Goal: Task Accomplishment & Management: Manage account settings

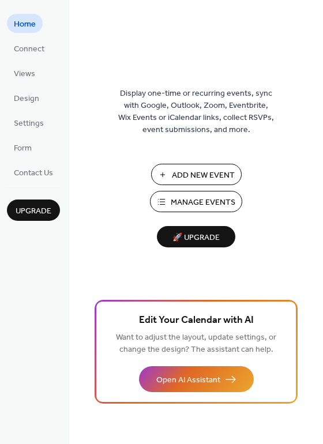
click at [199, 197] on span "Manage Events" at bounding box center [203, 202] width 65 height 12
click at [28, 48] on span "Connect" at bounding box center [29, 49] width 31 height 12
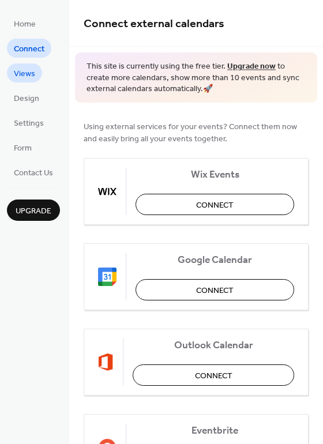
click at [27, 73] on span "Views" at bounding box center [24, 74] width 21 height 12
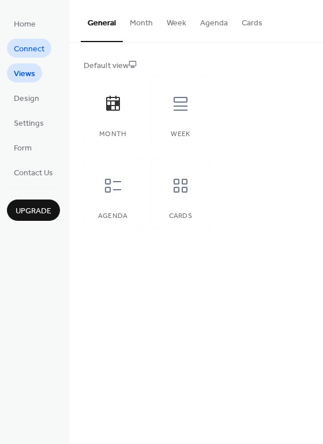
click at [33, 45] on span "Connect" at bounding box center [29, 49] width 31 height 12
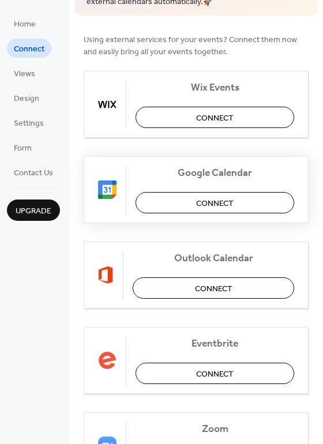
scroll to position [128, 0]
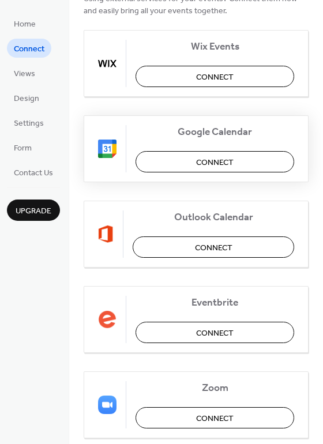
click at [228, 158] on span "Connect" at bounding box center [214, 162] width 37 height 12
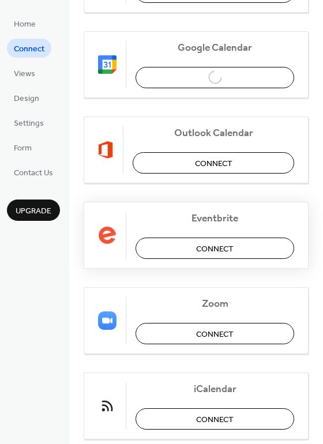
scroll to position [243, 0]
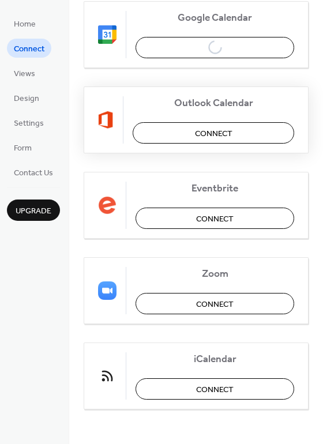
click at [233, 128] on button "Connect" at bounding box center [213, 132] width 161 height 21
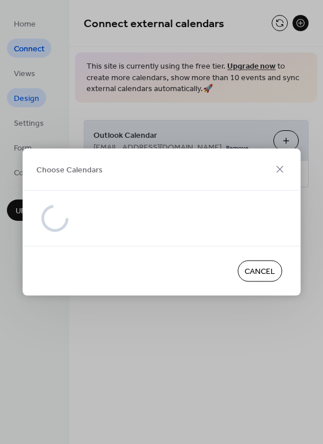
scroll to position [0, 0]
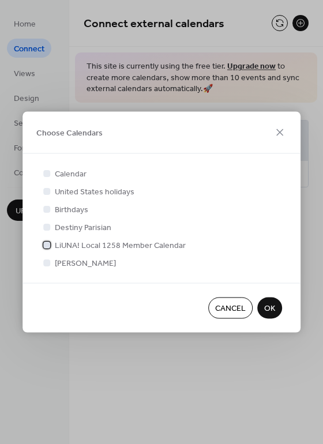
click at [107, 243] on span "LiUNA! Local 1258 Member Calendar" at bounding box center [120, 246] width 131 height 12
click at [264, 308] on span "OK" at bounding box center [269, 308] width 11 height 12
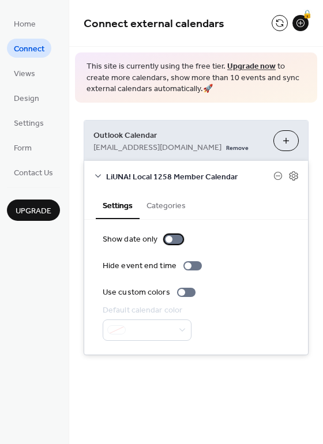
click at [168, 238] on div at bounding box center [168, 239] width 7 height 7
click at [175, 238] on div at bounding box center [178, 239] width 7 height 7
click at [183, 290] on div at bounding box center [186, 291] width 18 height 9
click at [186, 287] on div at bounding box center [186, 291] width 18 height 9
click at [293, 175] on icon at bounding box center [294, 176] width 4 height 4
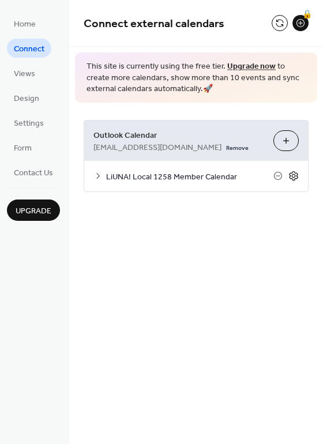
click at [293, 175] on icon at bounding box center [294, 176] width 4 height 4
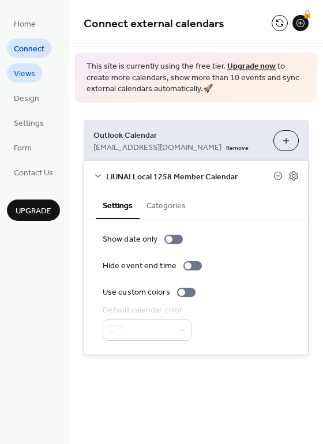
click at [32, 76] on span "Views" at bounding box center [24, 74] width 21 height 12
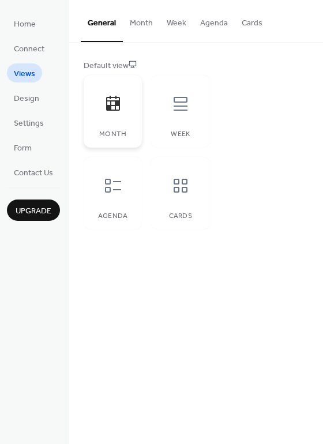
click at [110, 108] on icon at bounding box center [113, 103] width 14 height 15
click at [139, 23] on button "Month" at bounding box center [141, 20] width 37 height 41
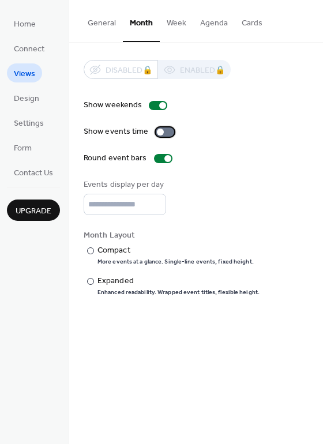
click at [161, 128] on div at bounding box center [165, 131] width 18 height 9
click at [166, 132] on div at bounding box center [169, 131] width 7 height 7
click at [162, 132] on div at bounding box center [165, 131] width 18 height 9
click at [164, 157] on div at bounding box center [167, 158] width 7 height 7
click at [162, 157] on div at bounding box center [163, 158] width 18 height 9
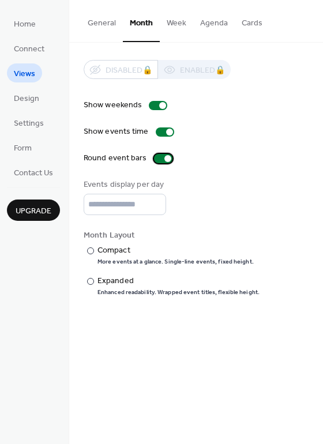
click at [164, 157] on div at bounding box center [167, 158] width 7 height 7
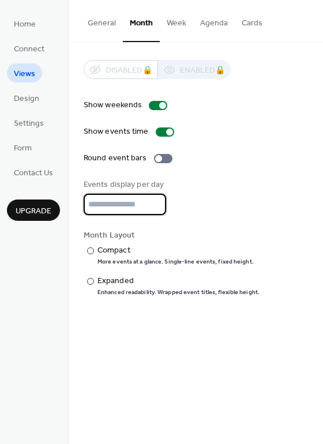
drag, startPoint x: 111, startPoint y: 204, endPoint x: 48, endPoint y: 198, distance: 62.5
click at [48, 198] on div "Home Connect Views Design Settings Form Contact Us Upgrade Views Upgrade Genera…" at bounding box center [161, 222] width 323 height 444
type input "*"
click at [235, 211] on div "Events display per day *" at bounding box center [196, 197] width 225 height 36
click at [90, 248] on div at bounding box center [90, 250] width 7 height 7
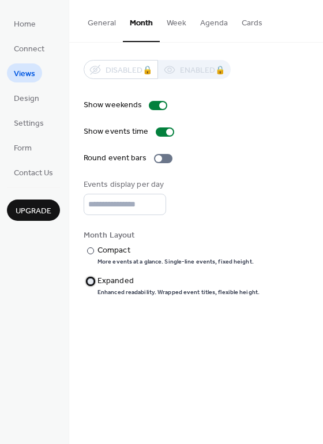
click at [89, 278] on div at bounding box center [90, 281] width 7 height 7
click at [182, 22] on button "Week" at bounding box center [176, 20] width 33 height 41
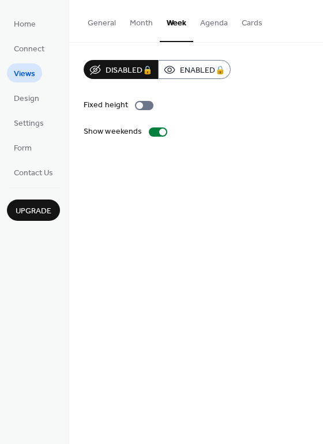
click at [145, 22] on button "Month" at bounding box center [141, 20] width 37 height 41
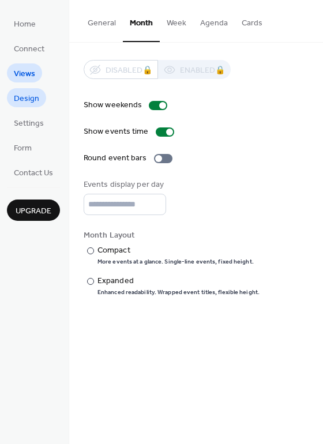
click at [36, 98] on span "Design" at bounding box center [26, 99] width 25 height 12
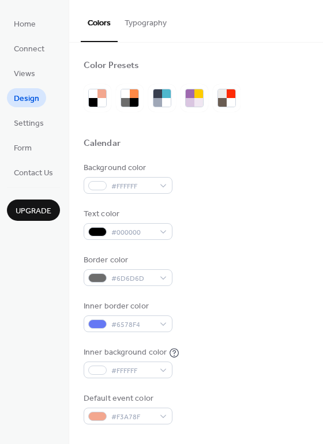
drag, startPoint x: 115, startPoint y: 90, endPoint x: 122, endPoint y: 89, distance: 7.5
click at [122, 89] on div at bounding box center [130, 98] width 28 height 28
click at [124, 92] on div at bounding box center [125, 93] width 9 height 9
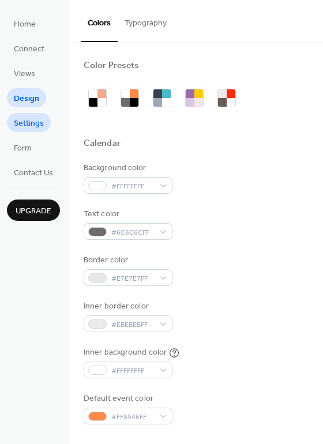
click at [25, 120] on span "Settings" at bounding box center [29, 124] width 30 height 12
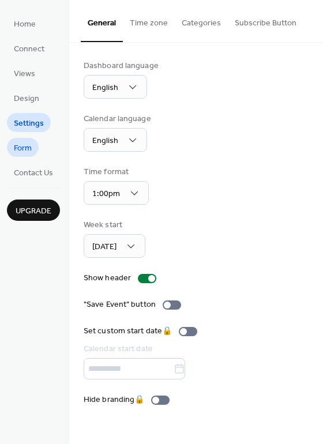
click at [37, 146] on link "Form" at bounding box center [23, 147] width 32 height 19
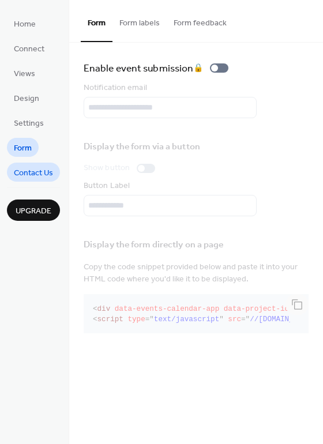
click at [39, 174] on span "Contact Us" at bounding box center [33, 173] width 39 height 12
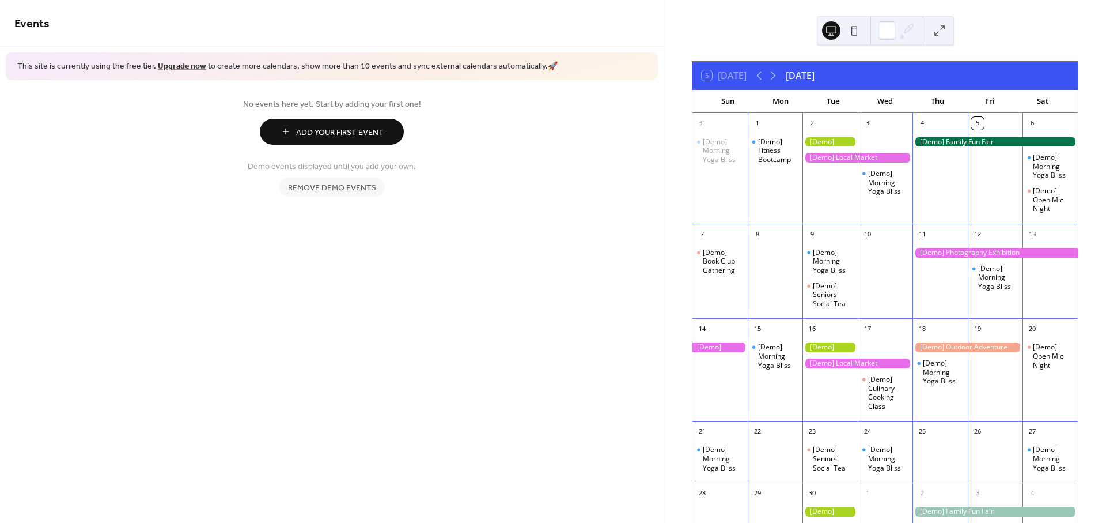
click at [877, 159] on div at bounding box center [857, 158] width 110 height 10
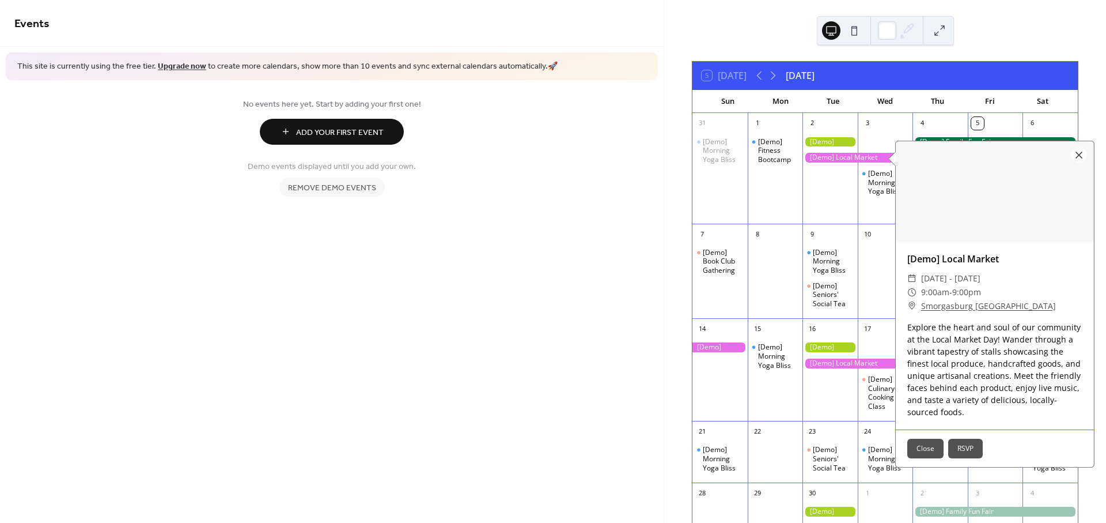
click at [933, 448] on button "Close" at bounding box center [925, 448] width 36 height 20
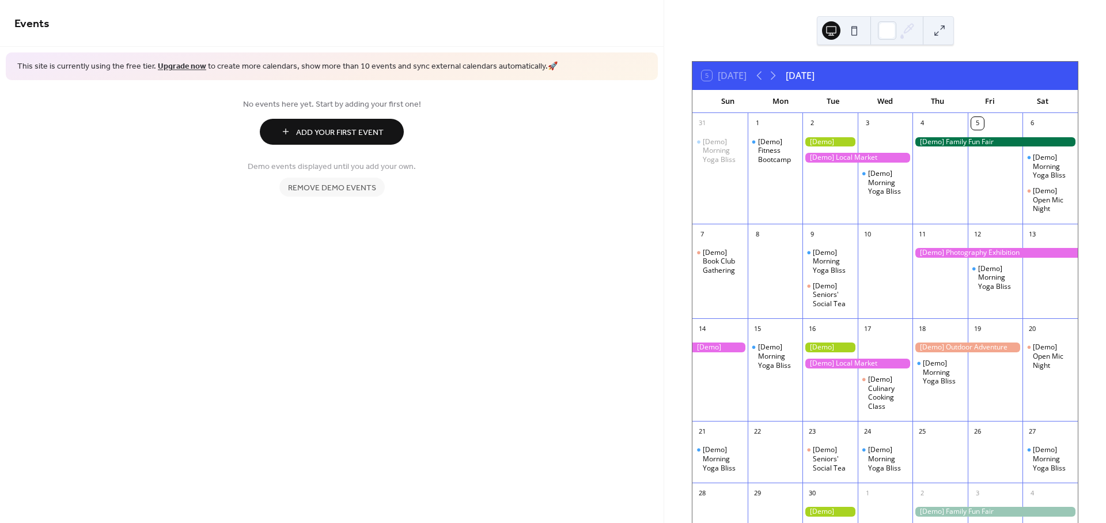
drag, startPoint x: 835, startPoint y: 153, endPoint x: 822, endPoint y: 137, distance: 20.9
click at [822, 137] on div at bounding box center [829, 142] width 55 height 10
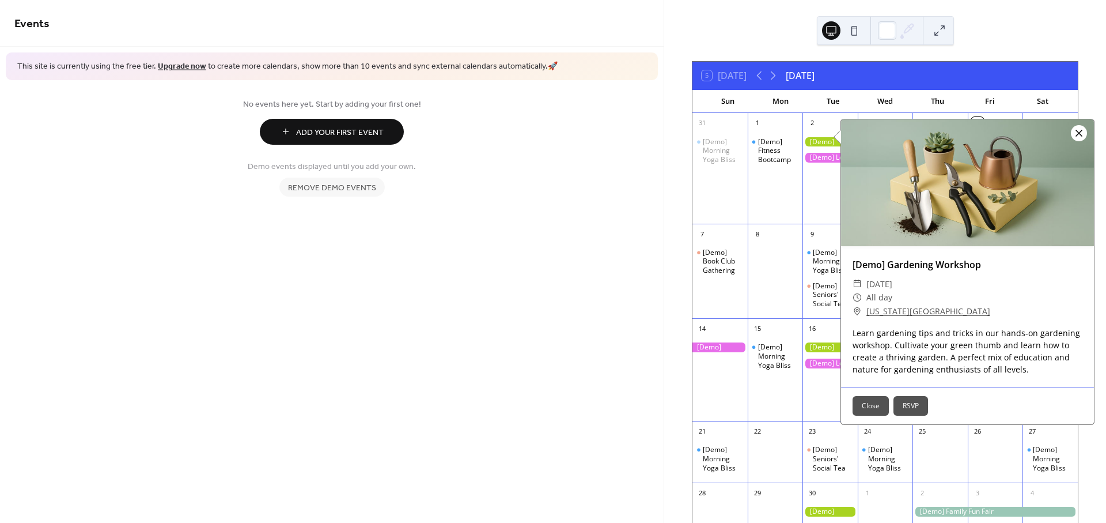
click at [1077, 127] on div at bounding box center [1079, 133] width 16 height 16
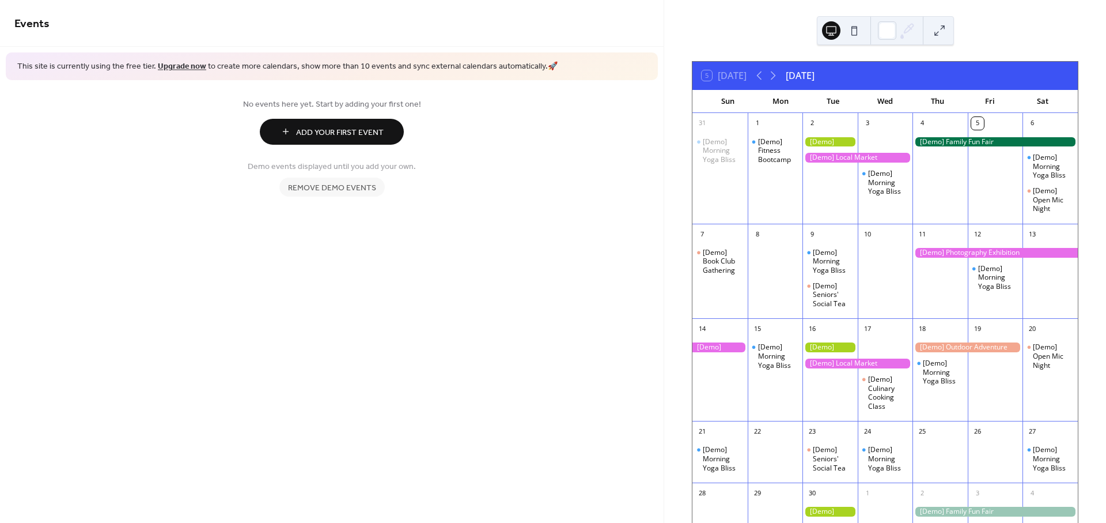
click at [848, 154] on div at bounding box center [857, 158] width 110 height 10
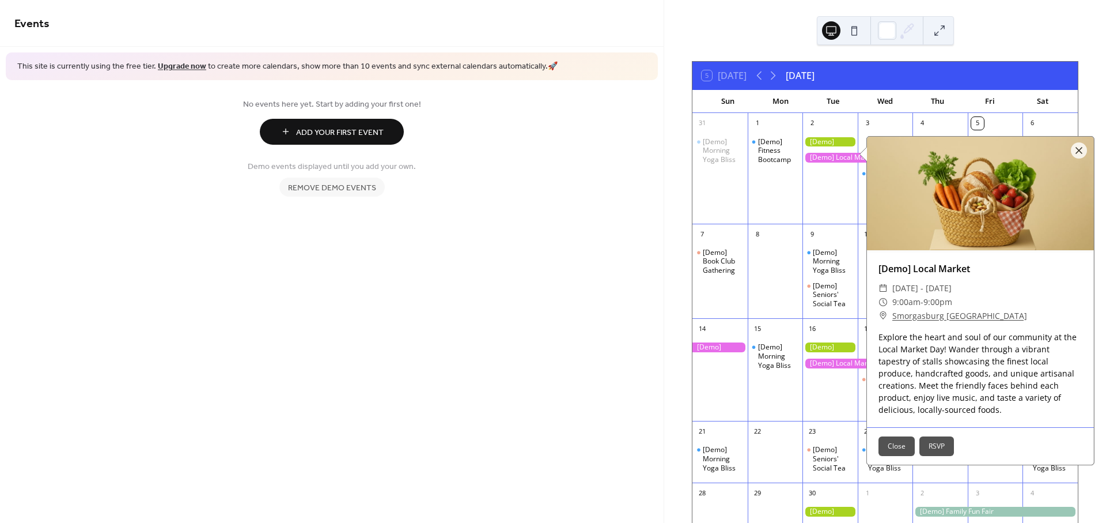
click at [815, 80] on div "September 2025" at bounding box center [800, 76] width 29 height 14
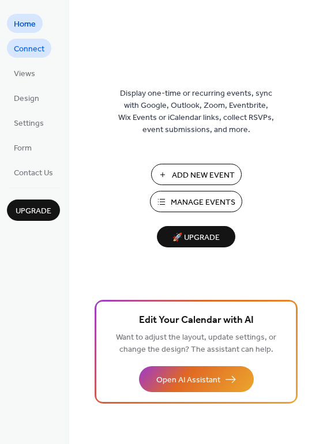
click at [38, 51] on span "Connect" at bounding box center [29, 49] width 31 height 12
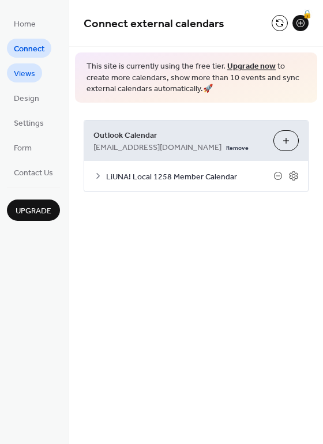
click at [30, 68] on span "Views" at bounding box center [24, 74] width 21 height 12
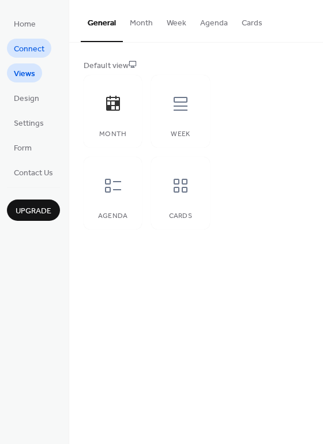
click at [35, 46] on span "Connect" at bounding box center [29, 49] width 31 height 12
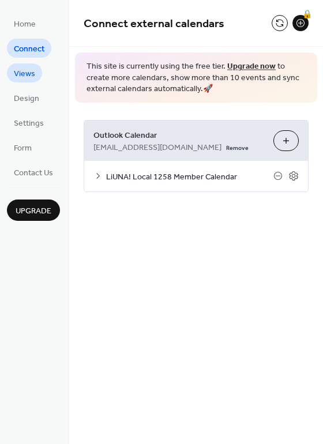
click at [30, 69] on span "Views" at bounding box center [24, 74] width 21 height 12
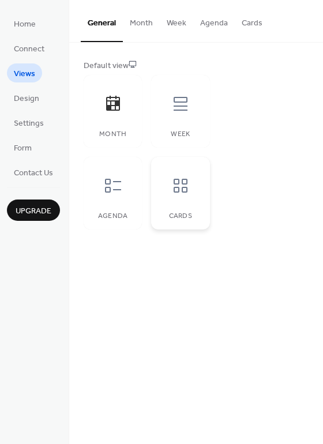
click at [184, 188] on icon at bounding box center [180, 185] width 18 height 18
click at [120, 189] on icon at bounding box center [113, 186] width 16 height 14
click at [114, 109] on icon at bounding box center [113, 103] width 14 height 15
click at [140, 22] on button "Month" at bounding box center [141, 20] width 37 height 41
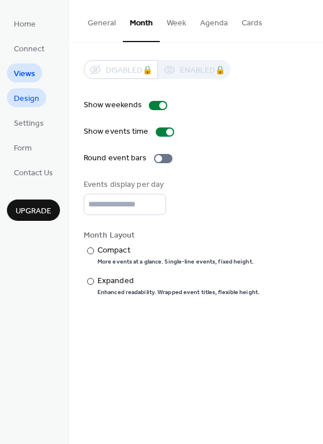
click at [33, 99] on span "Design" at bounding box center [26, 99] width 25 height 12
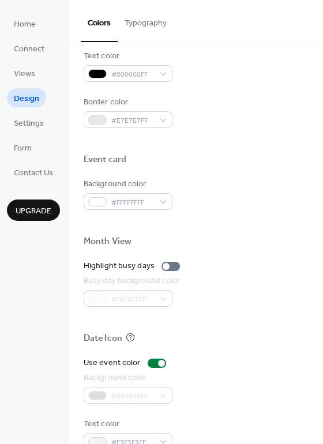
scroll to position [493, 0]
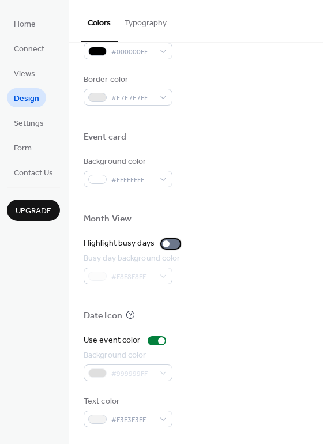
click at [166, 239] on div at bounding box center [170, 243] width 18 height 9
click at [172, 241] on div at bounding box center [175, 243] width 7 height 7
click at [227, 262] on div "Busy day background color #F8F8F8FF" at bounding box center [196, 268] width 225 height 32
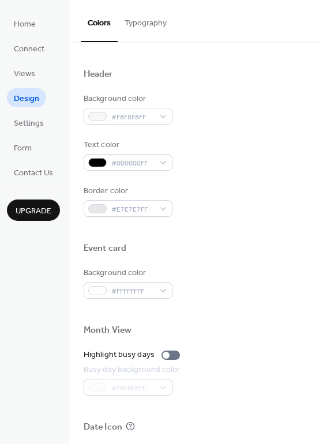
scroll to position [237, 0]
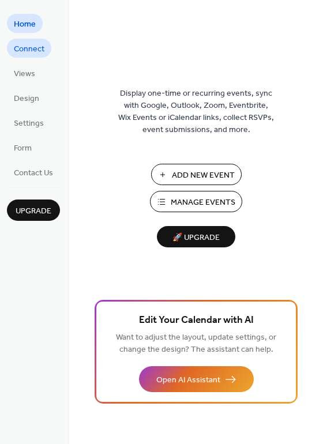
drag, startPoint x: 32, startPoint y: 67, endPoint x: 31, endPoint y: 47, distance: 20.2
click at [31, 46] on span "Connect" at bounding box center [29, 49] width 31 height 12
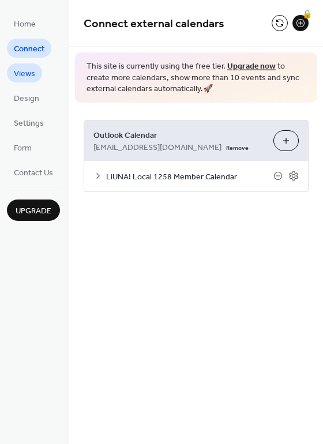
click at [27, 69] on span "Views" at bounding box center [24, 74] width 21 height 12
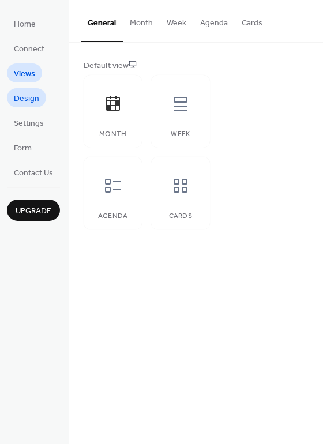
click at [28, 99] on span "Design" at bounding box center [26, 99] width 25 height 12
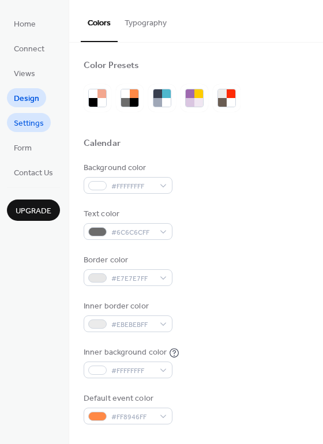
click at [30, 122] on span "Settings" at bounding box center [29, 124] width 30 height 12
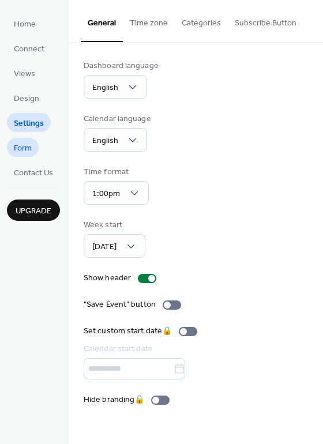
click at [31, 144] on span "Form" at bounding box center [23, 148] width 18 height 12
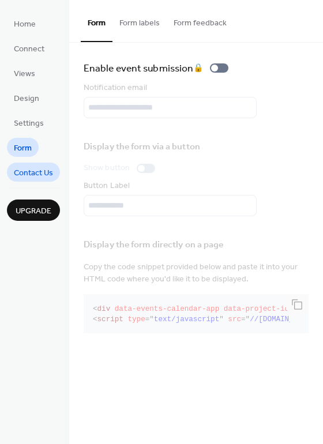
click at [40, 175] on span "Contact Us" at bounding box center [33, 173] width 39 height 12
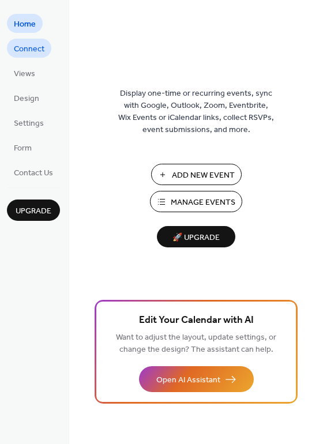
click at [33, 51] on span "Connect" at bounding box center [29, 49] width 31 height 12
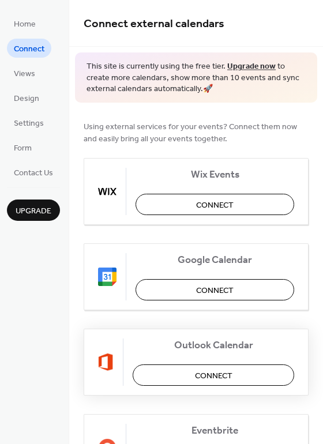
click at [229, 373] on span "Connect" at bounding box center [213, 375] width 37 height 12
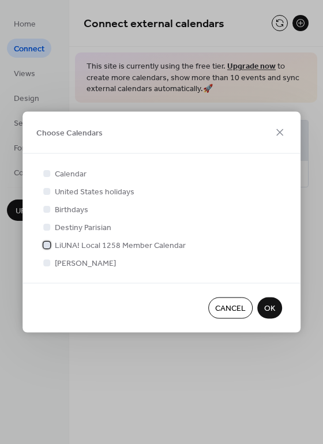
click at [46, 243] on div at bounding box center [46, 244] width 7 height 7
click at [269, 306] on span "OK" at bounding box center [269, 308] width 11 height 12
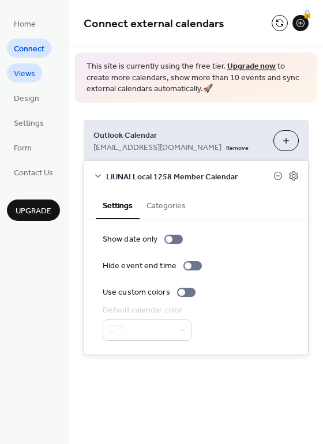
click at [27, 69] on span "Views" at bounding box center [24, 74] width 21 height 12
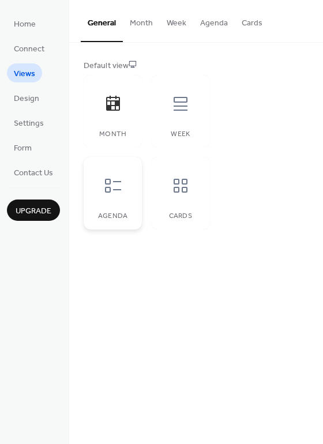
click at [118, 191] on icon at bounding box center [113, 185] width 18 height 18
click at [180, 112] on icon at bounding box center [180, 103] width 18 height 18
click at [173, 173] on div at bounding box center [180, 185] width 35 height 35
click at [102, 193] on div at bounding box center [113, 185] width 35 height 35
click at [181, 21] on button "Week" at bounding box center [176, 20] width 33 height 41
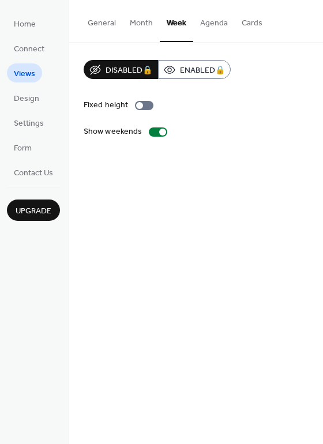
click at [136, 20] on button "Month" at bounding box center [141, 20] width 37 height 41
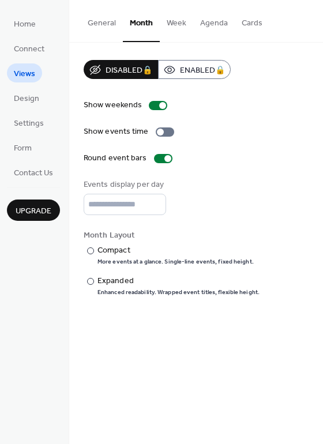
click at [173, 25] on button "Week" at bounding box center [176, 20] width 33 height 41
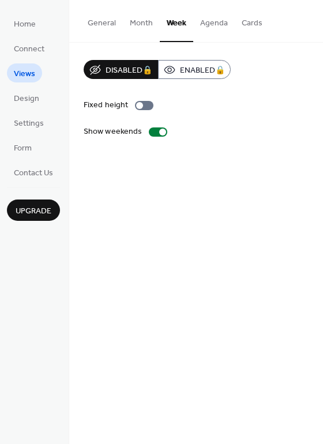
click at [216, 23] on button "Agenda" at bounding box center [213, 20] width 41 height 41
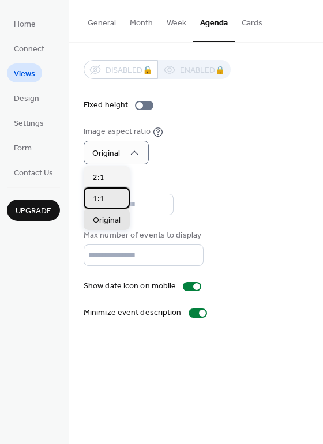
click at [104, 195] on div "1:1" at bounding box center [107, 197] width 46 height 21
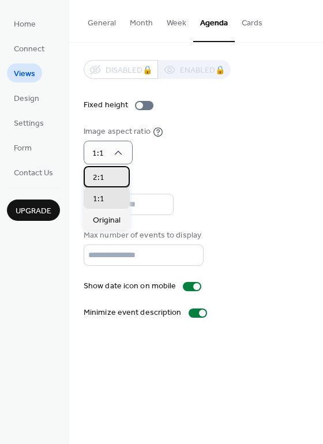
click at [113, 170] on div "2:1" at bounding box center [107, 176] width 46 height 21
click at [113, 200] on div "1:1" at bounding box center [107, 197] width 46 height 21
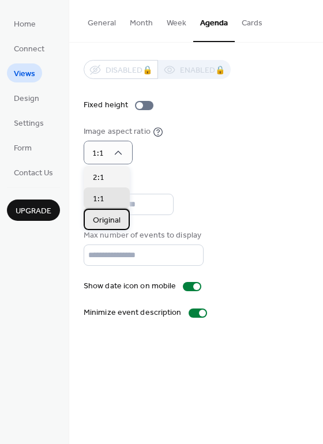
click at [115, 218] on span "Original" at bounding box center [107, 220] width 28 height 12
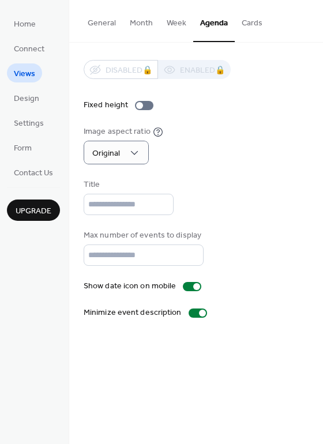
click at [228, 172] on div "Disabled 🔒 Enabled 🔒 Fixed height Image aspect ratio Original Title Max number …" at bounding box center [196, 189] width 225 height 259
click at [193, 283] on div at bounding box center [196, 286] width 7 height 7
click at [191, 282] on div at bounding box center [192, 286] width 18 height 9
click at [194, 310] on div at bounding box center [197, 312] width 18 height 9
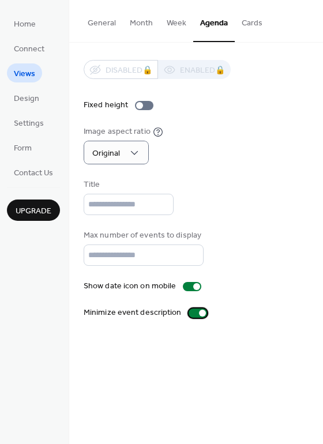
click at [194, 311] on div at bounding box center [197, 312] width 18 height 9
click at [222, 257] on div "Max number of events to display **" at bounding box center [196, 247] width 225 height 36
click at [191, 311] on div at bounding box center [193, 312] width 7 height 7
click at [191, 311] on div at bounding box center [197, 312] width 18 height 9
click at [28, 93] on span "Design" at bounding box center [26, 99] width 25 height 12
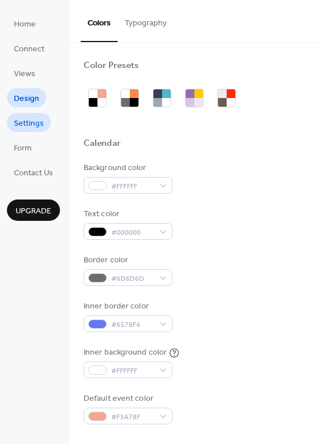
click at [30, 121] on span "Settings" at bounding box center [29, 124] width 30 height 12
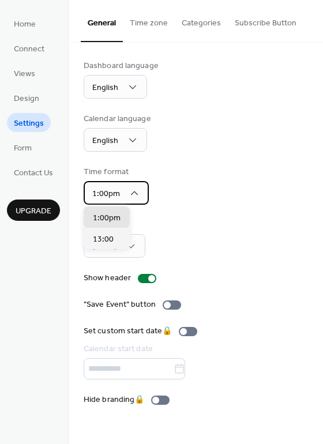
click at [139, 189] on div "1:00pm" at bounding box center [116, 193] width 65 height 24
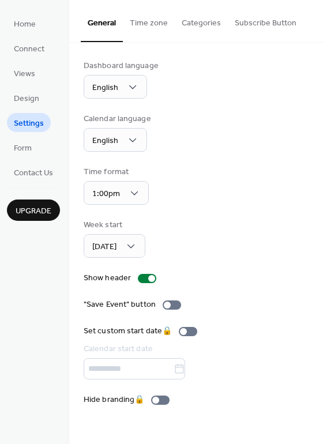
click at [213, 188] on div "Time format 1:00pm" at bounding box center [196, 185] width 225 height 39
click at [154, 23] on button "Time zone" at bounding box center [149, 20] width 52 height 41
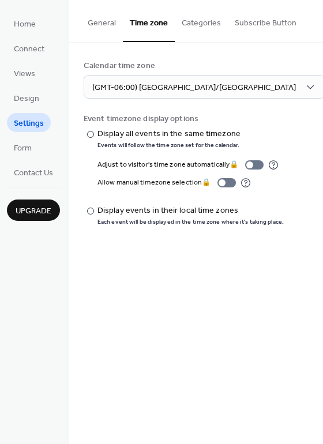
click at [191, 23] on button "Categories" at bounding box center [201, 20] width 53 height 41
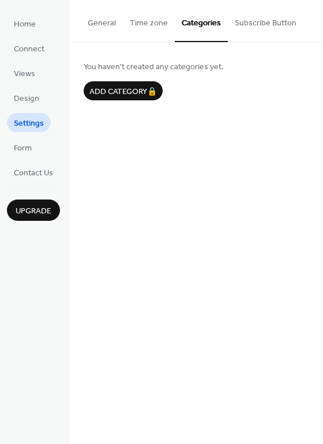
click at [246, 21] on button "Subscribe Button" at bounding box center [265, 20] width 75 height 41
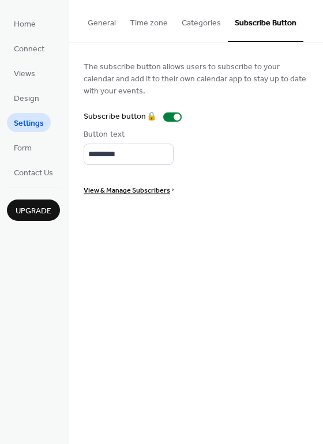
click at [148, 23] on button "Time zone" at bounding box center [149, 20] width 52 height 41
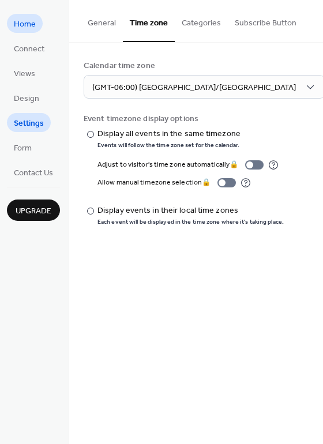
click at [31, 22] on span "Home" at bounding box center [25, 24] width 22 height 12
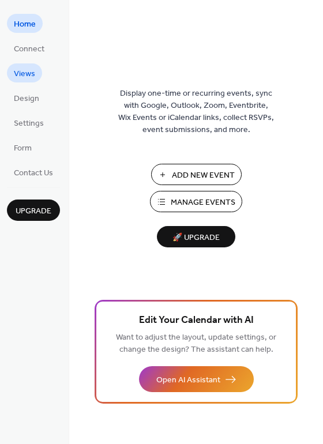
click at [29, 68] on span "Views" at bounding box center [24, 74] width 21 height 12
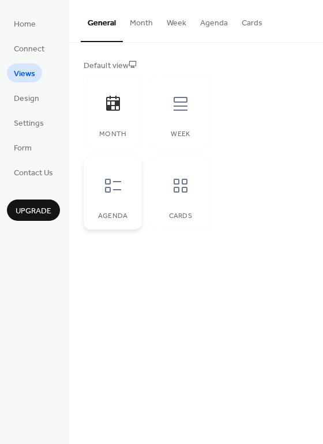
click at [119, 185] on icon at bounding box center [113, 185] width 18 height 18
click at [222, 26] on button "Agenda" at bounding box center [213, 20] width 41 height 41
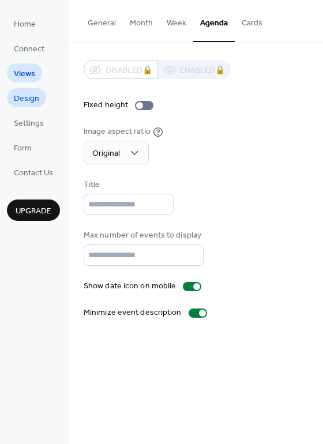
click at [26, 100] on span "Design" at bounding box center [26, 99] width 25 height 12
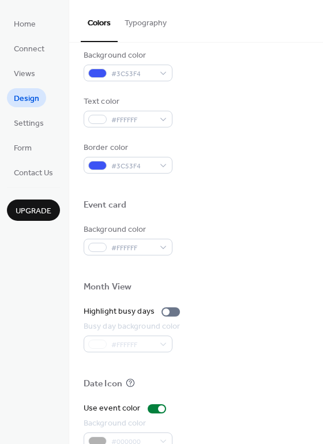
scroll to position [493, 0]
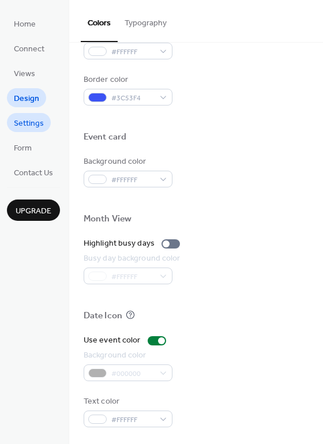
click at [34, 123] on span "Settings" at bounding box center [29, 124] width 30 height 12
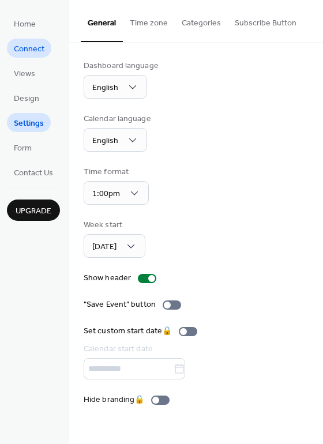
click at [25, 48] on span "Connect" at bounding box center [29, 49] width 31 height 12
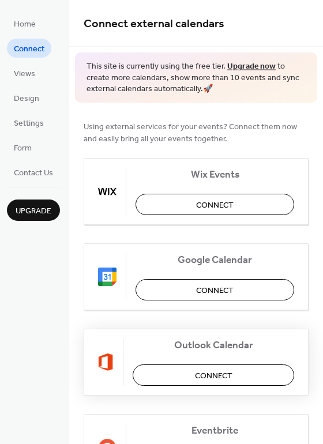
click at [196, 373] on span "Connect" at bounding box center [213, 375] width 37 height 12
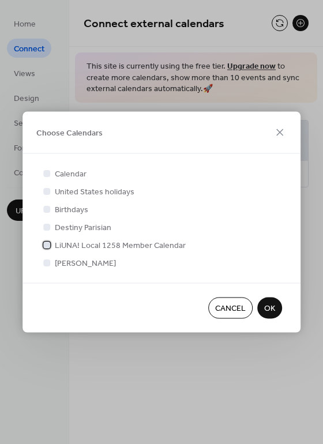
click at [52, 246] on label "LiUNA! Local 1258 Member Calendar" at bounding box center [113, 245] width 145 height 12
click at [271, 306] on span "OK" at bounding box center [269, 308] width 11 height 12
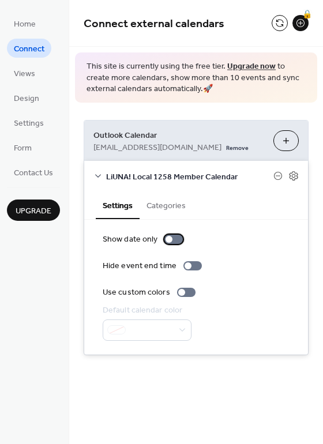
click at [166, 237] on div at bounding box center [168, 239] width 7 height 7
click at [175, 240] on div at bounding box center [178, 239] width 7 height 7
click at [167, 236] on div at bounding box center [168, 239] width 7 height 7
click at [166, 205] on button "Categories" at bounding box center [165, 204] width 53 height 27
